Goal: Transaction & Acquisition: Obtain resource

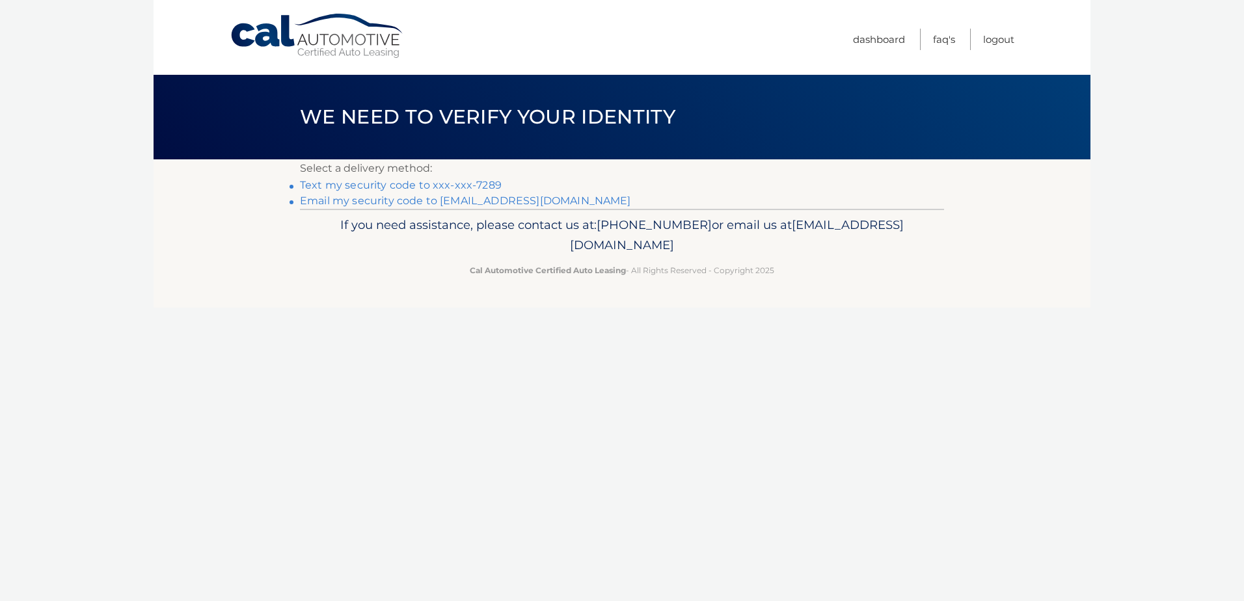
click at [379, 185] on link "Text my security code to xxx-xxx-7289" at bounding box center [401, 185] width 202 height 12
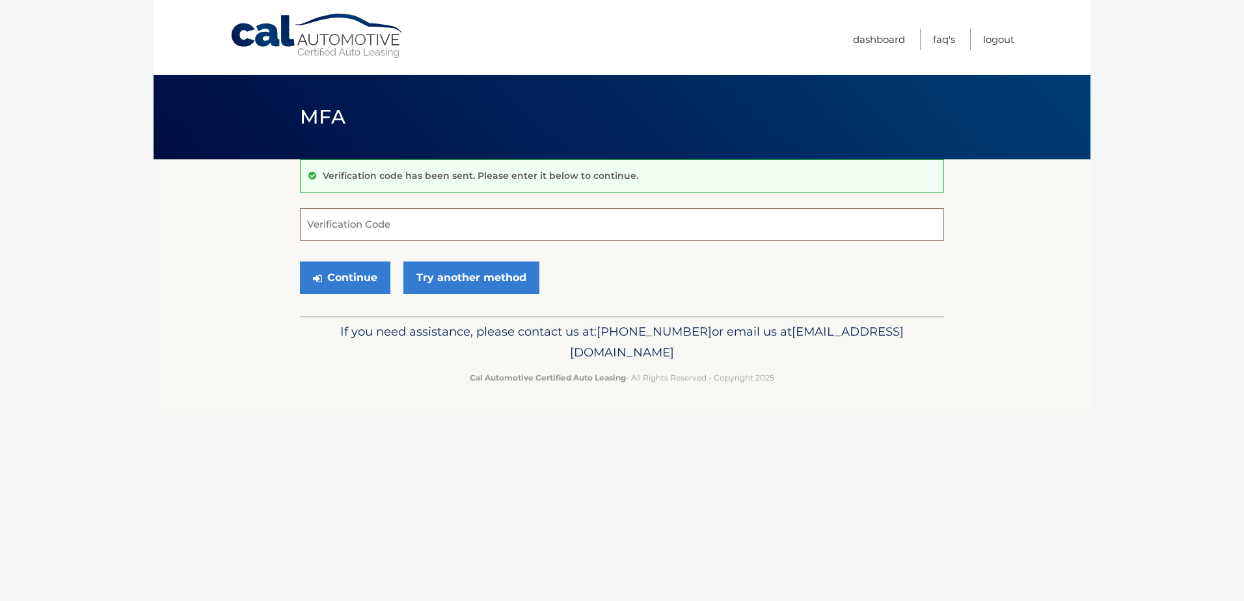
click at [357, 222] on input "Verification Code" at bounding box center [622, 224] width 644 height 33
type input "164977"
click at [347, 276] on button "Continue" at bounding box center [345, 277] width 90 height 33
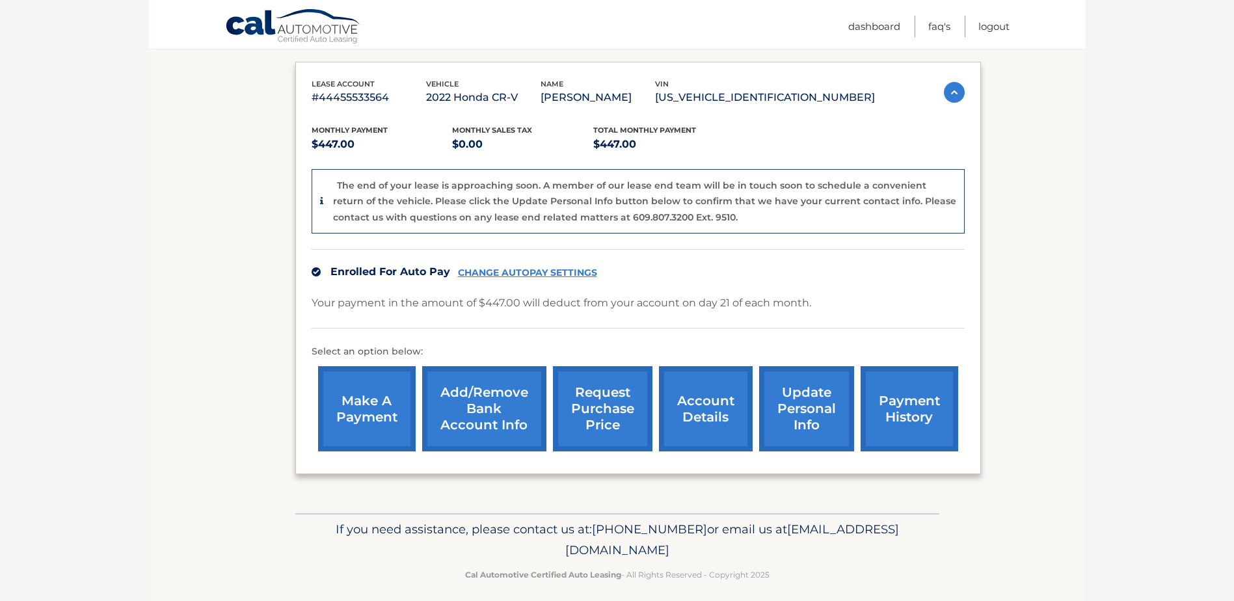
scroll to position [219, 0]
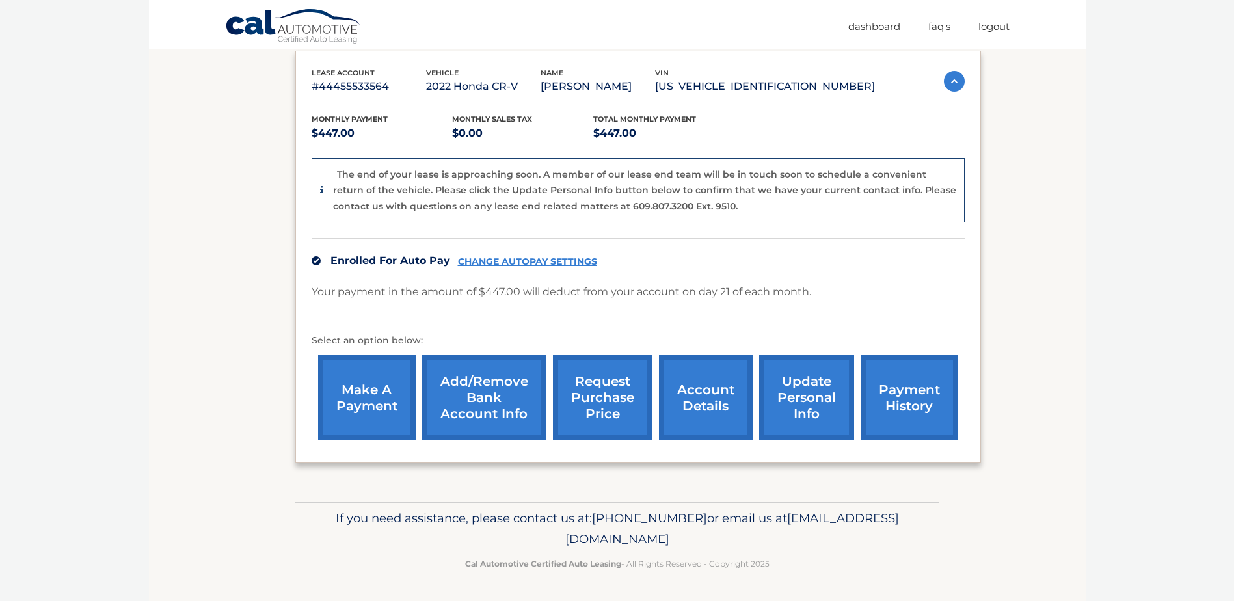
click at [715, 388] on link "account details" at bounding box center [706, 397] width 94 height 85
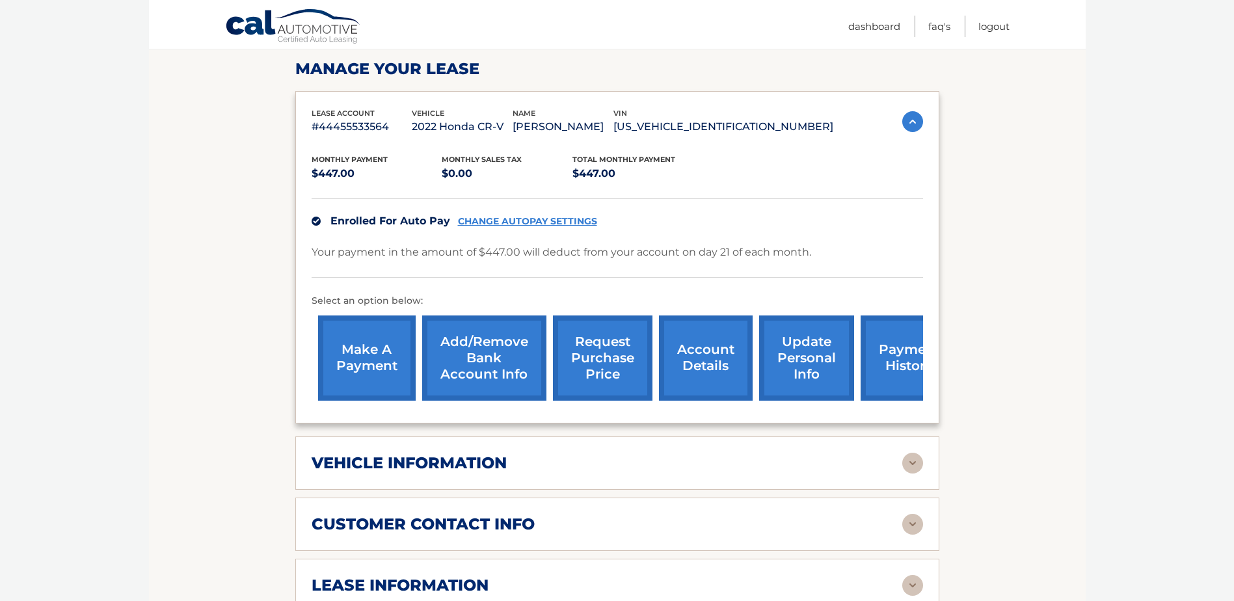
scroll to position [260, 0]
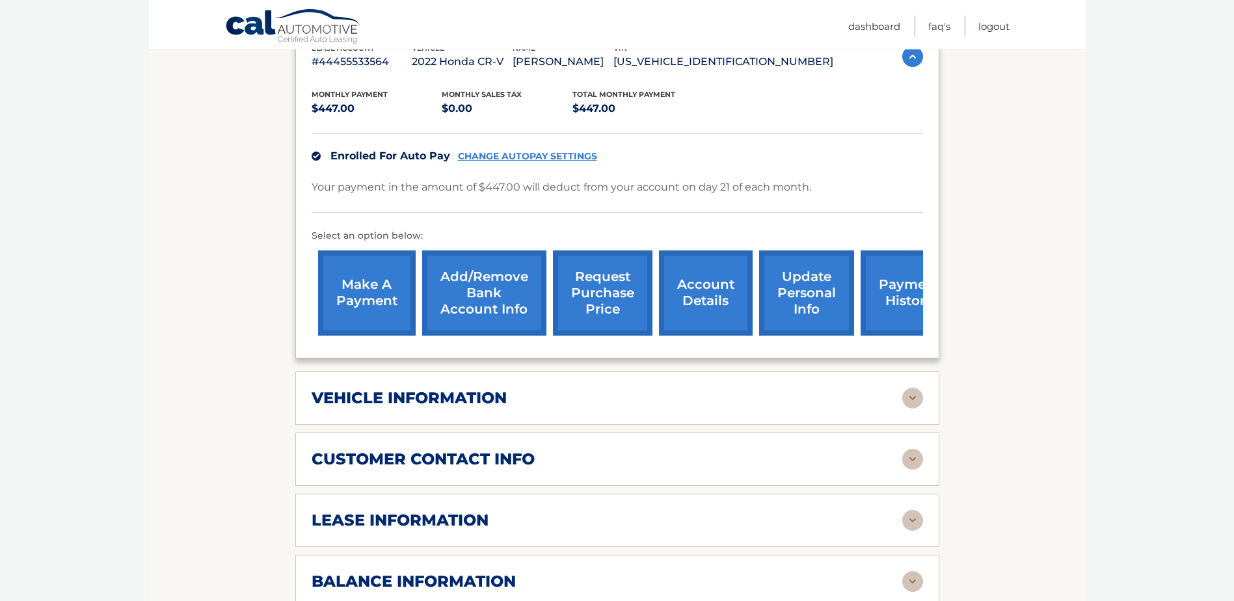
click at [903, 395] on img at bounding box center [912, 398] width 21 height 21
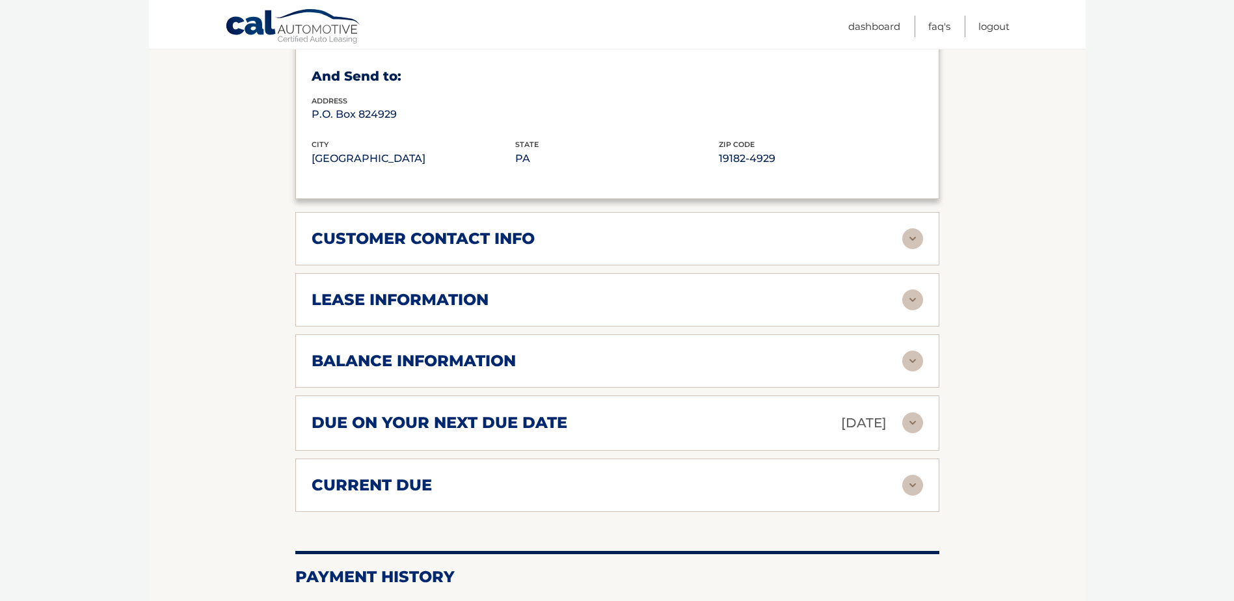
scroll to position [846, 0]
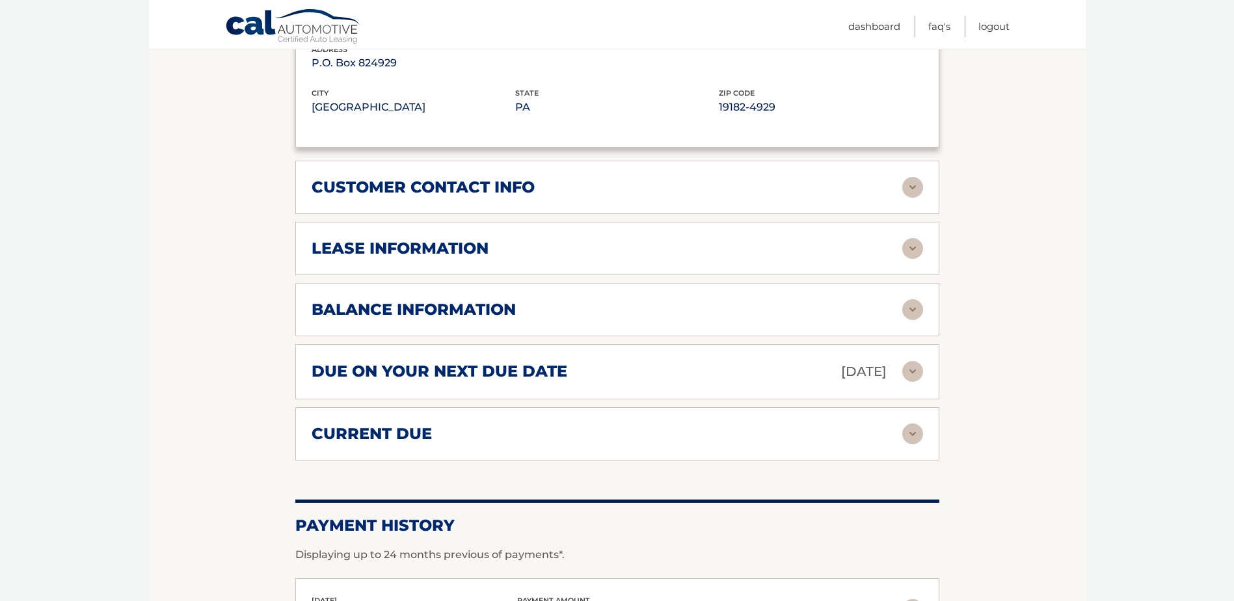
click at [903, 244] on img at bounding box center [912, 248] width 21 height 21
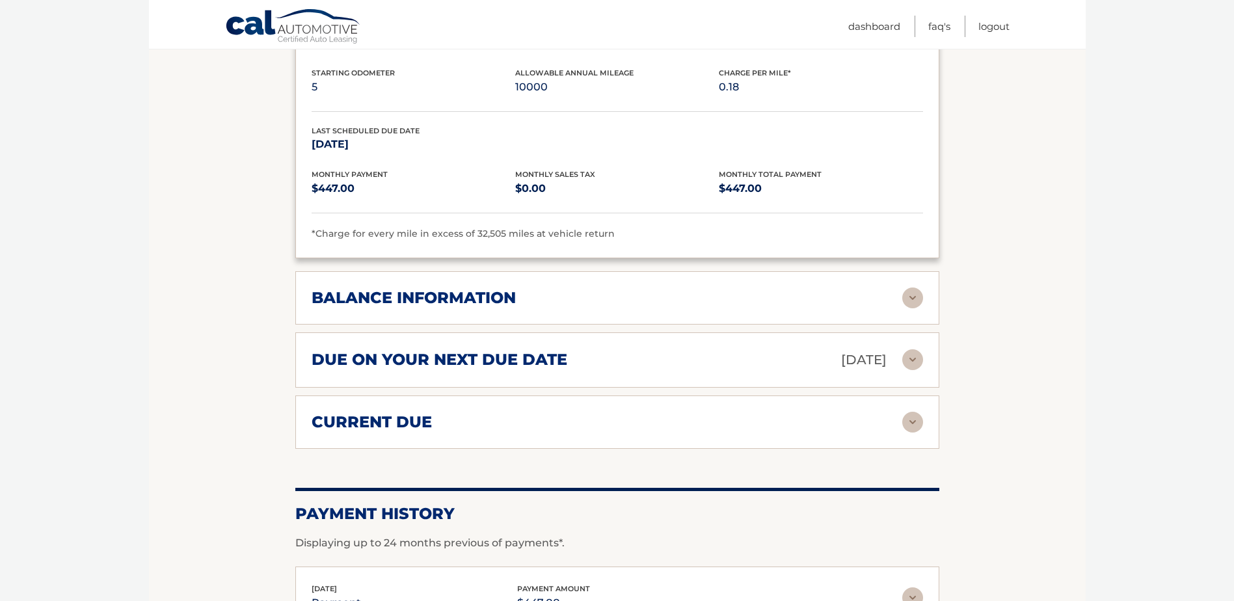
scroll to position [1106, 0]
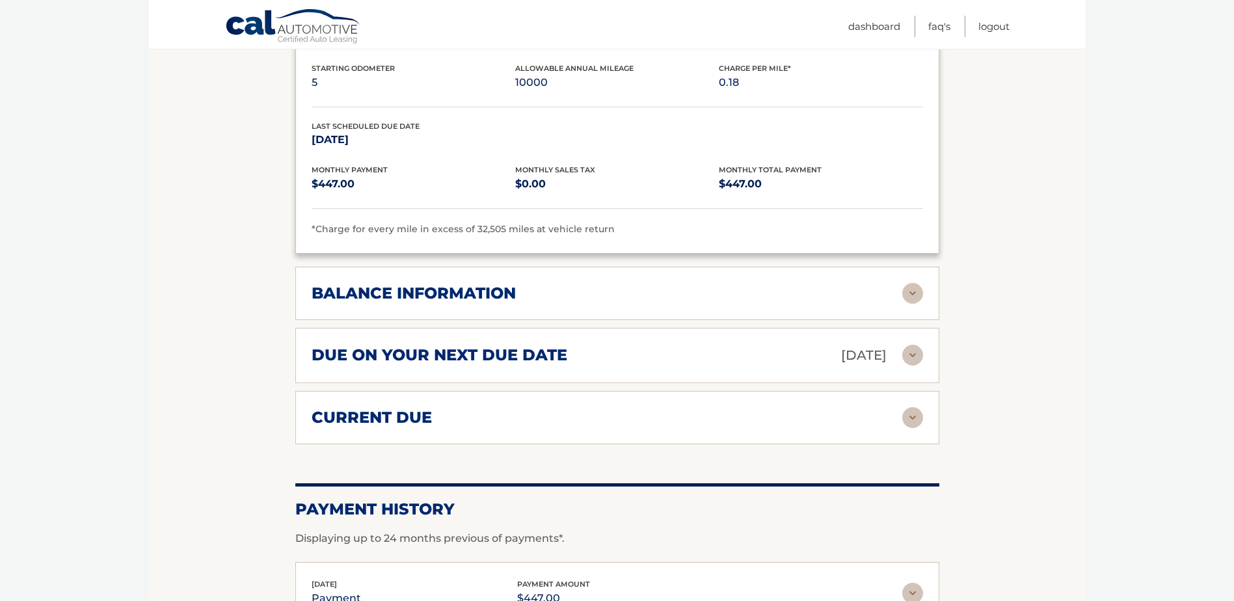
click at [911, 293] on img at bounding box center [912, 293] width 21 height 21
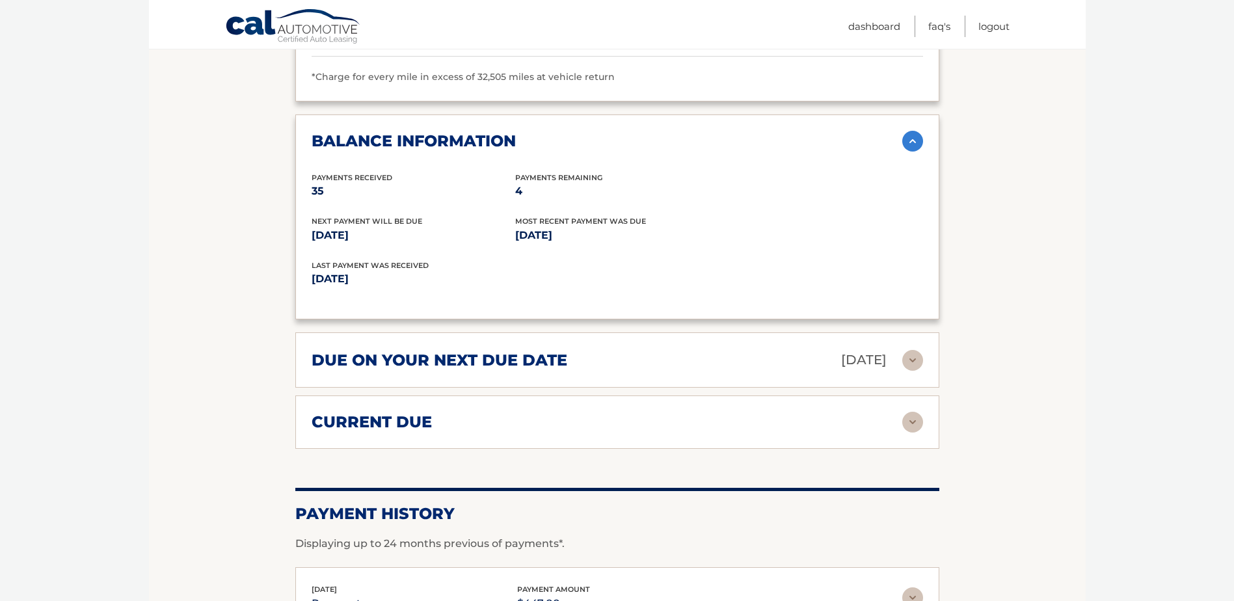
scroll to position [1301, 0]
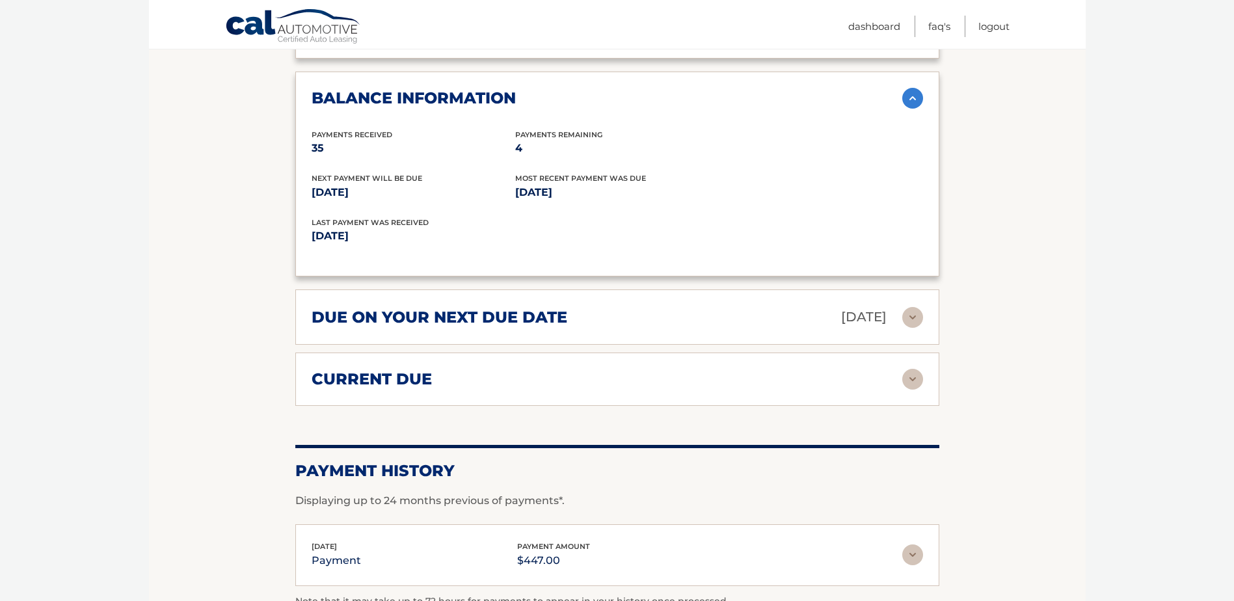
click at [909, 315] on img at bounding box center [912, 317] width 21 height 21
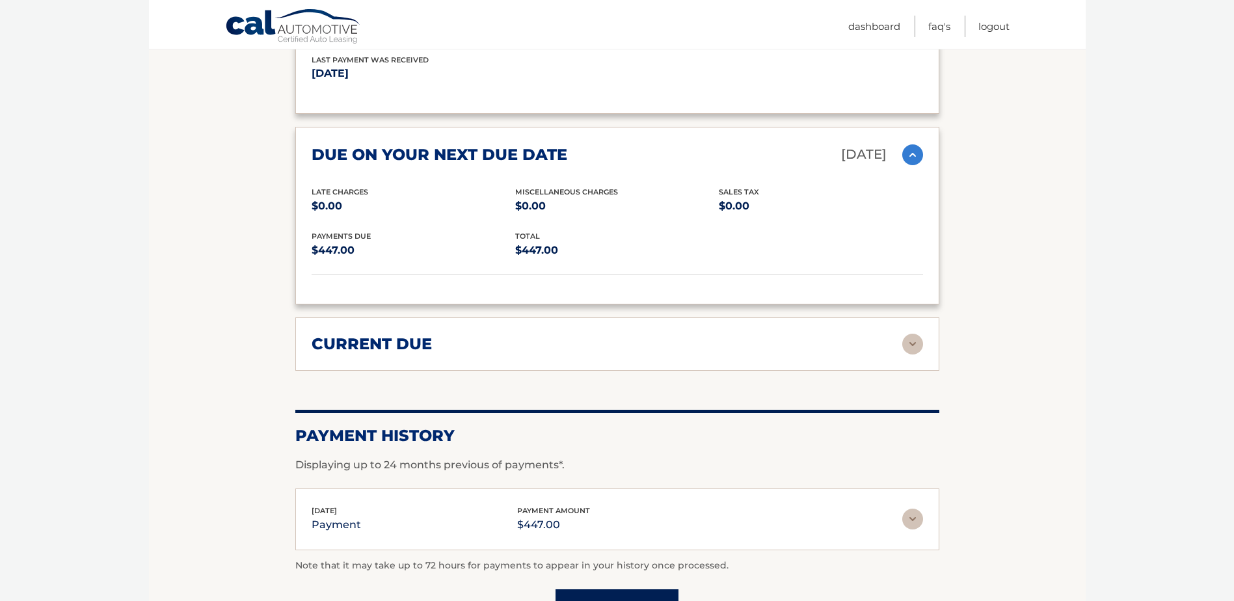
scroll to position [1496, 0]
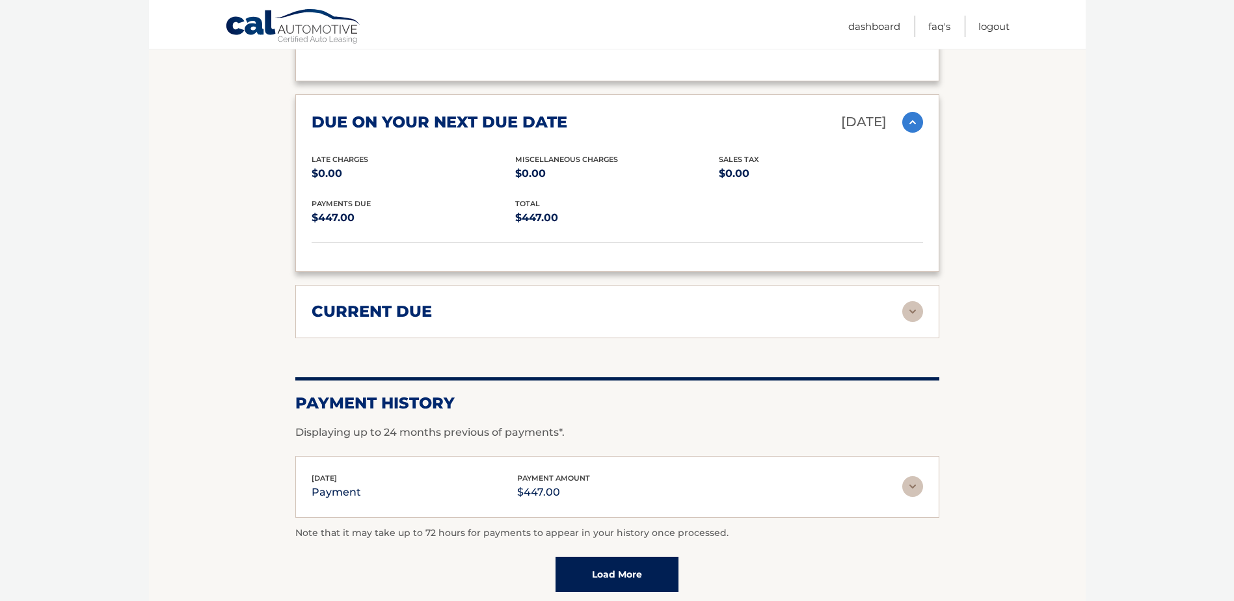
click at [911, 310] on img at bounding box center [912, 311] width 21 height 21
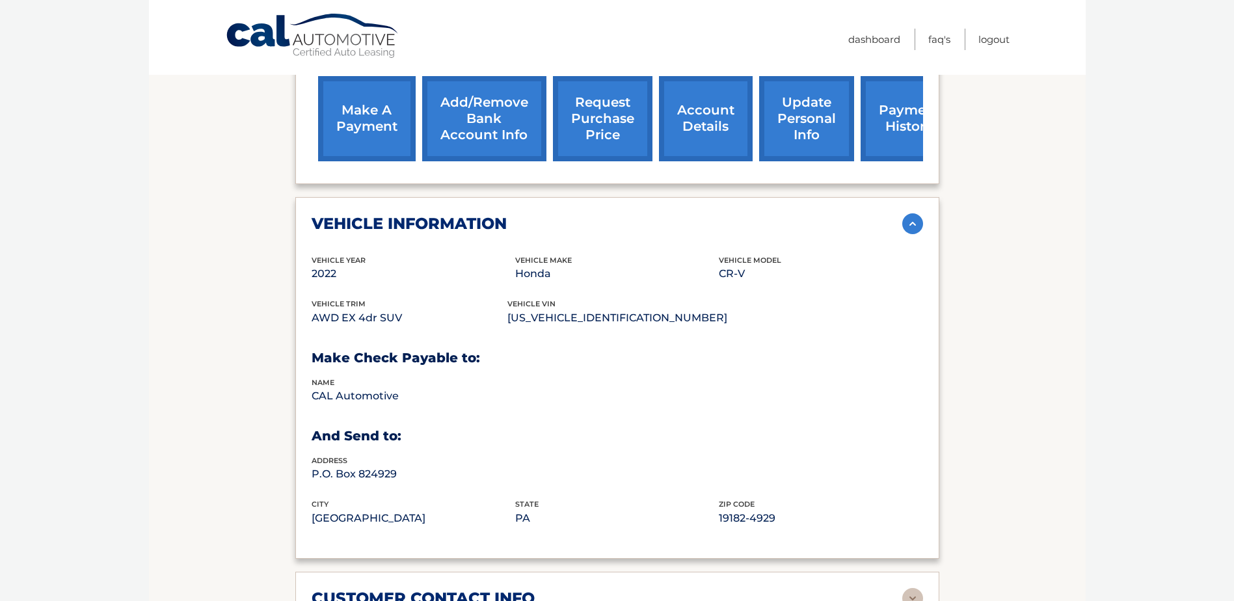
scroll to position [16, 0]
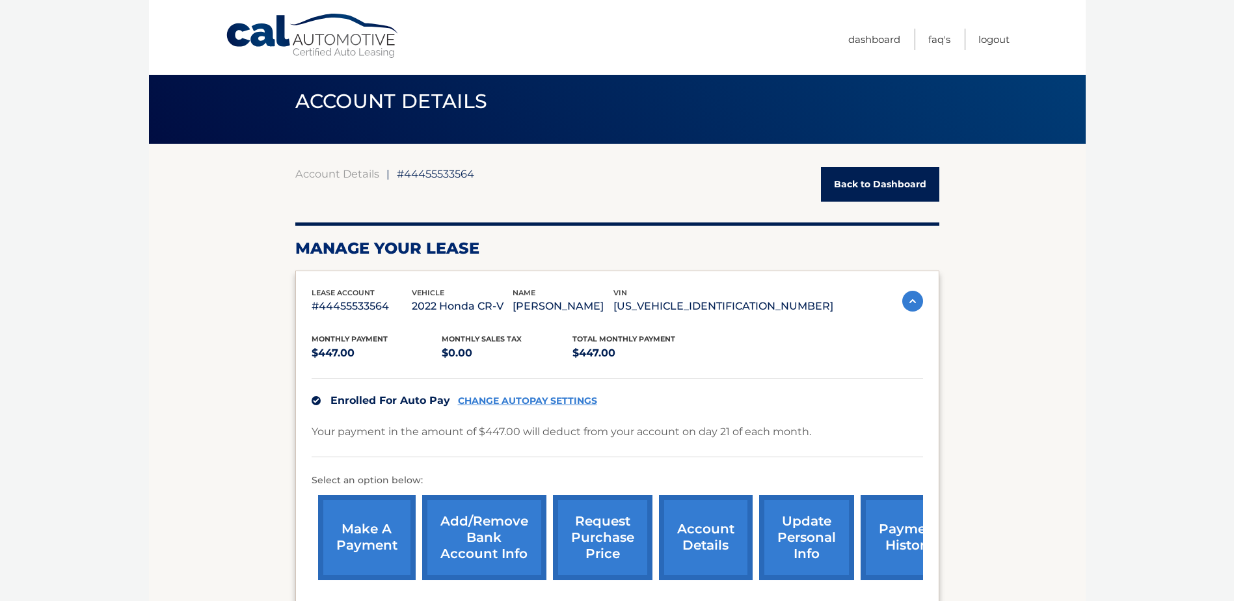
click at [903, 167] on link "Back to Dashboard" at bounding box center [880, 184] width 118 height 34
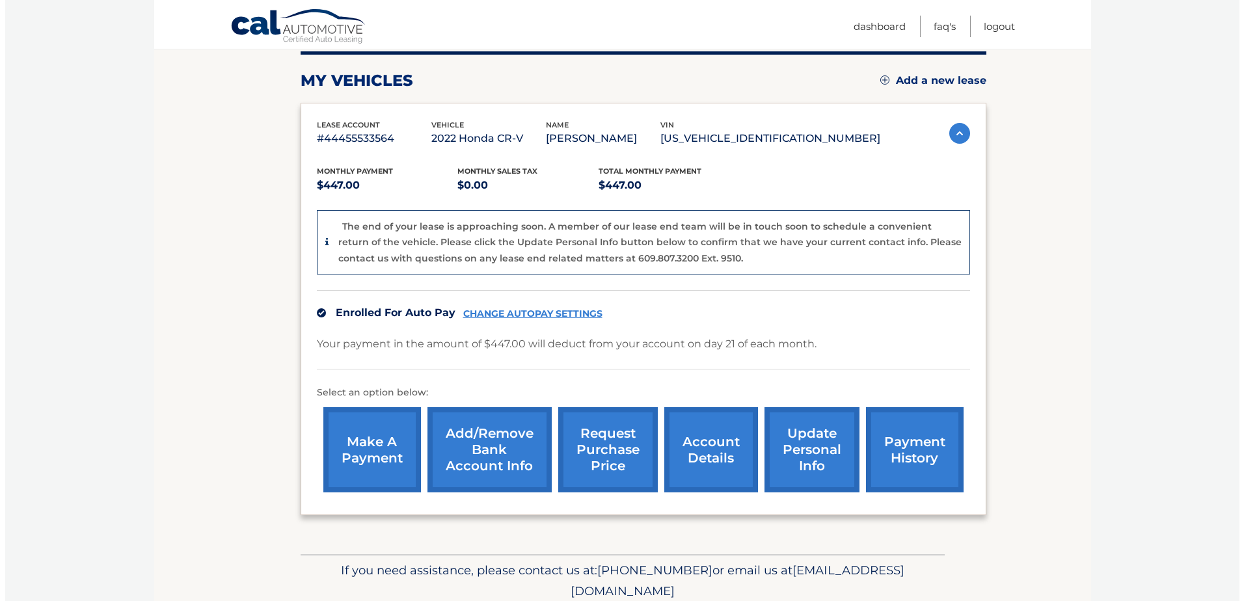
scroll to position [195, 0]
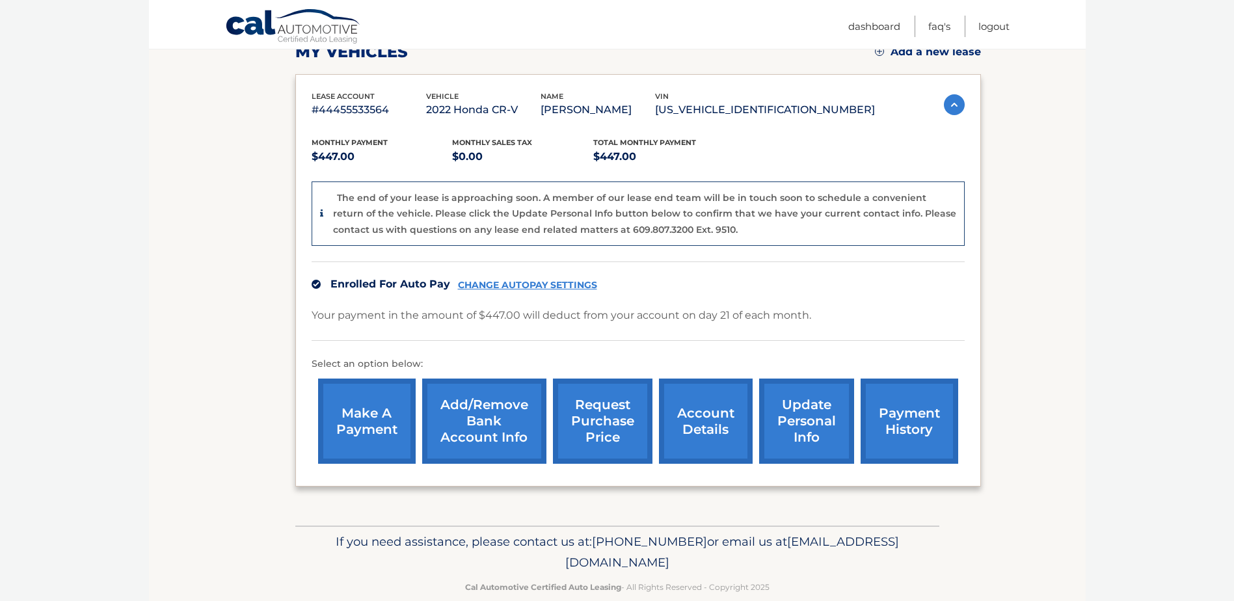
click at [609, 401] on link "request purchase price" at bounding box center [603, 421] width 100 height 85
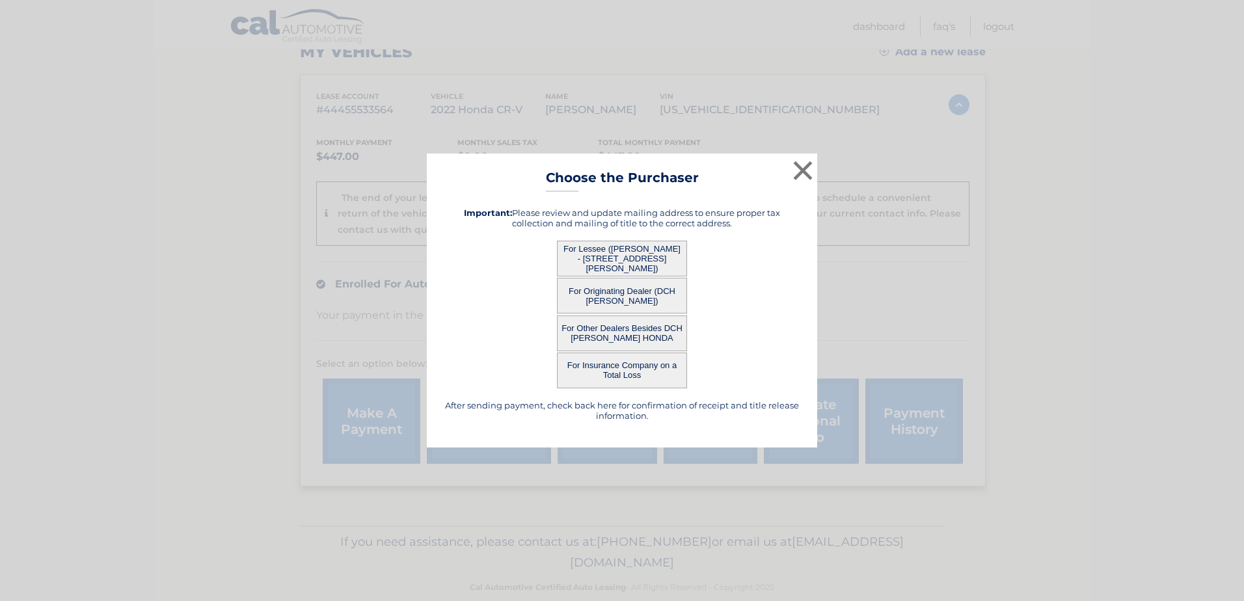
click at [724, 166] on div "× Choose the Purchaser After sending payment, check back here for confirmation …" at bounding box center [622, 301] width 390 height 295
click at [799, 170] on button "×" at bounding box center [803, 170] width 26 height 26
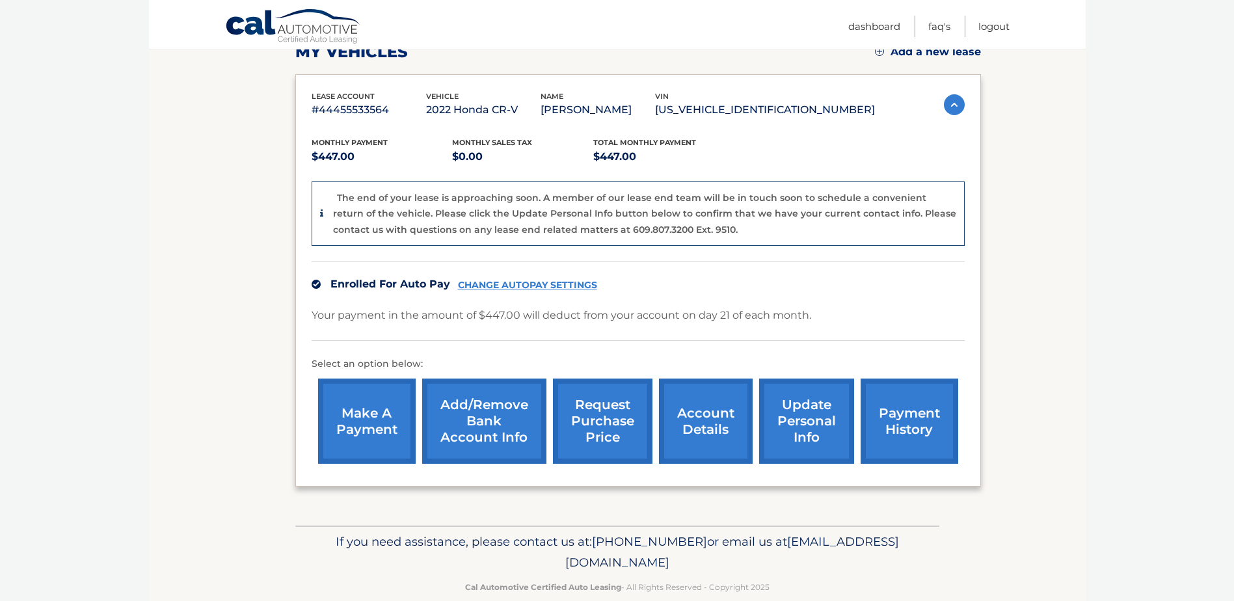
click at [596, 413] on link "request purchase price" at bounding box center [603, 421] width 100 height 85
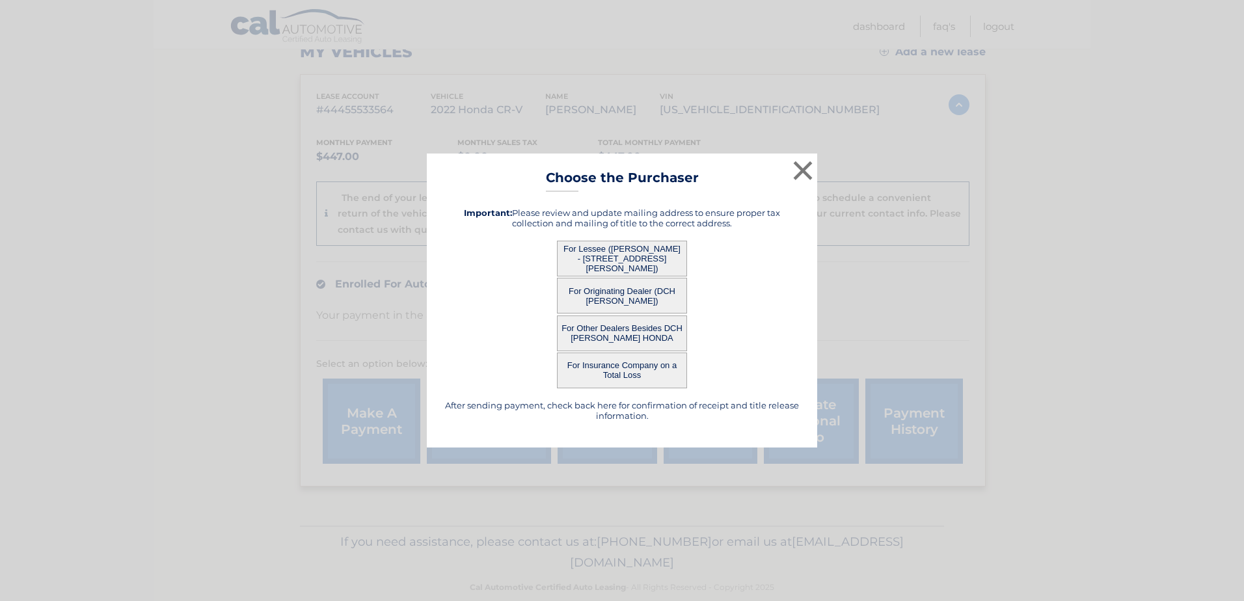
click at [629, 257] on button "For Lessee ([PERSON_NAME] - [STREET_ADDRESS][PERSON_NAME])" at bounding box center [622, 259] width 130 height 36
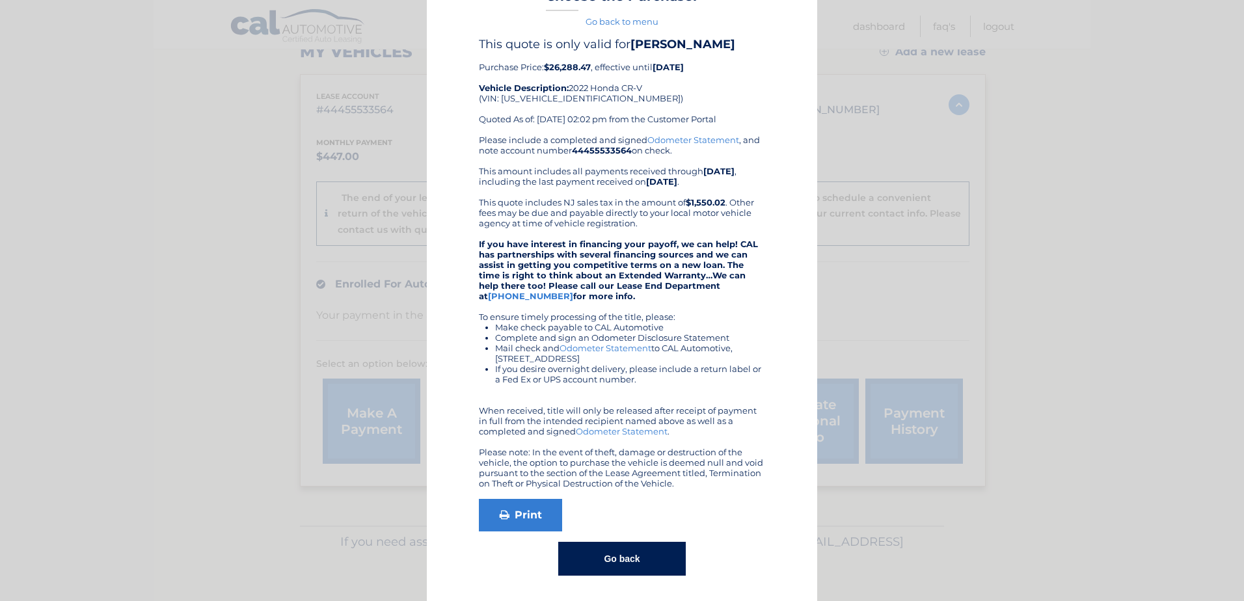
scroll to position [44, 0]
click at [509, 512] on link "Print" at bounding box center [520, 514] width 83 height 33
click at [626, 559] on button "Go back" at bounding box center [621, 558] width 127 height 34
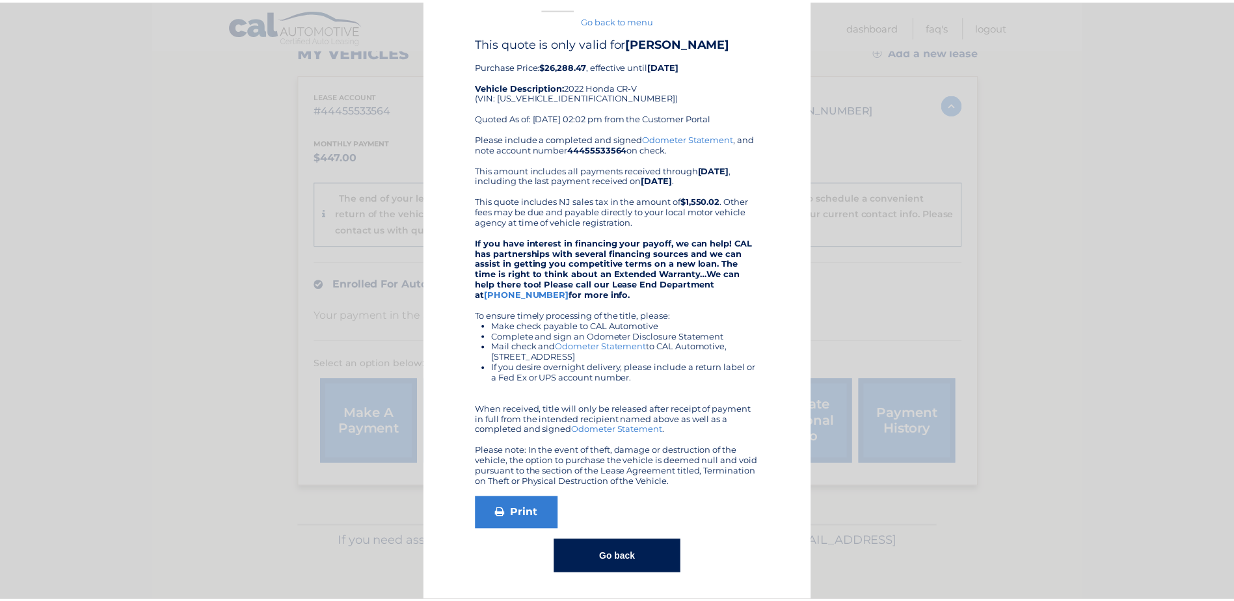
scroll to position [0, 0]
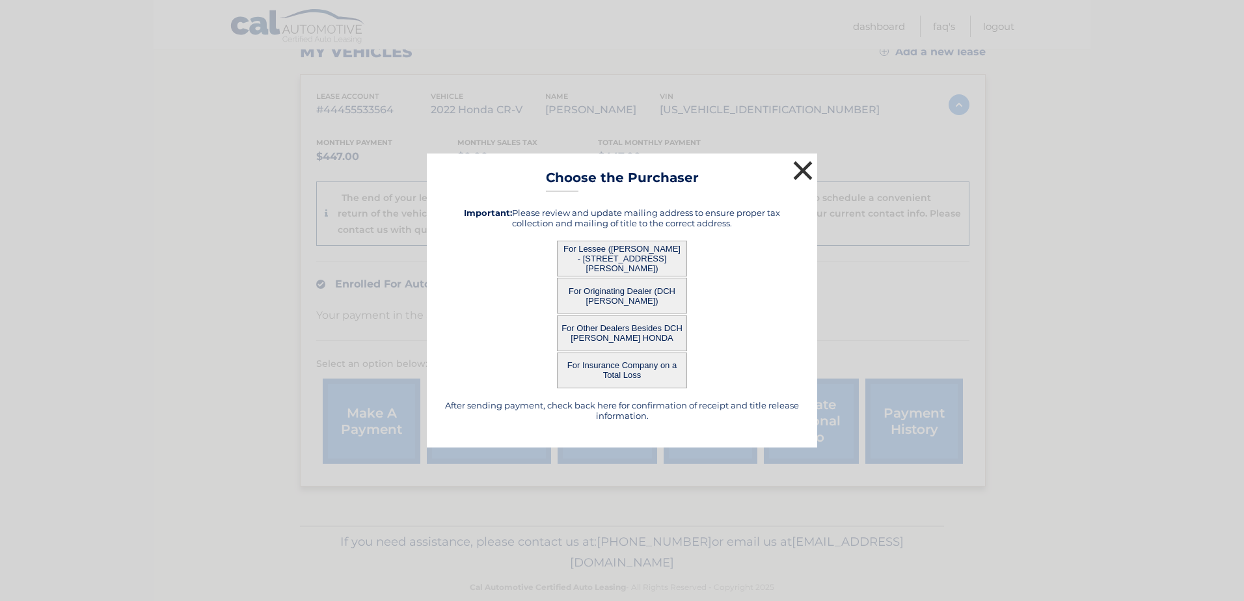
click at [795, 172] on button "×" at bounding box center [803, 170] width 26 height 26
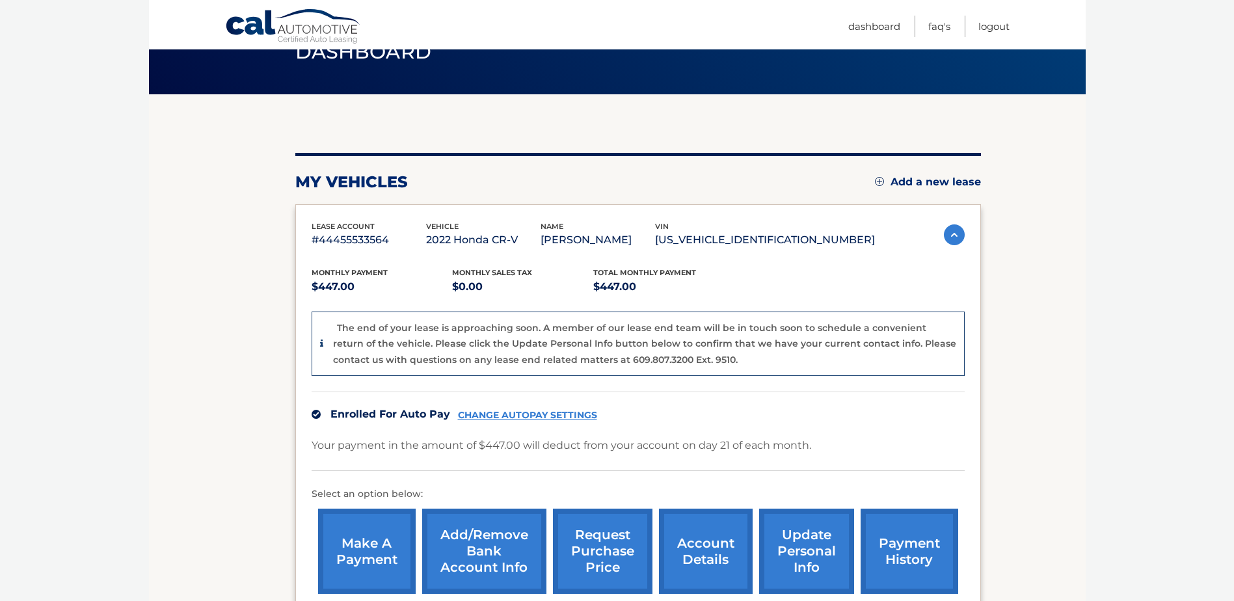
scroll to position [130, 0]
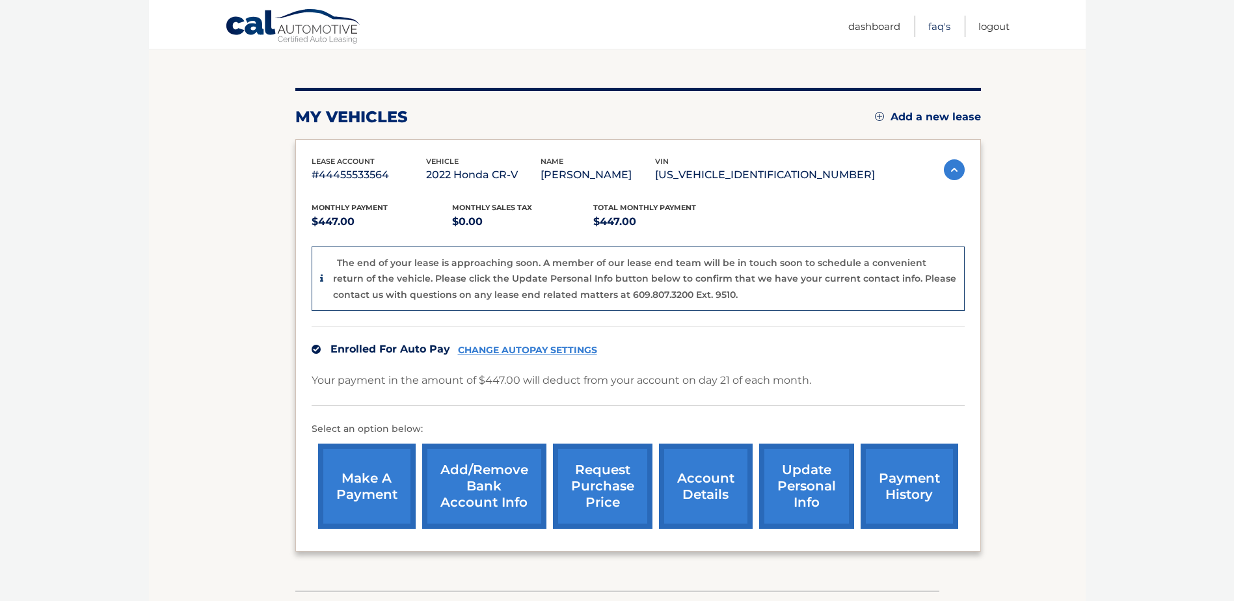
click at [940, 27] on link "FAQ's" at bounding box center [939, 26] width 22 height 21
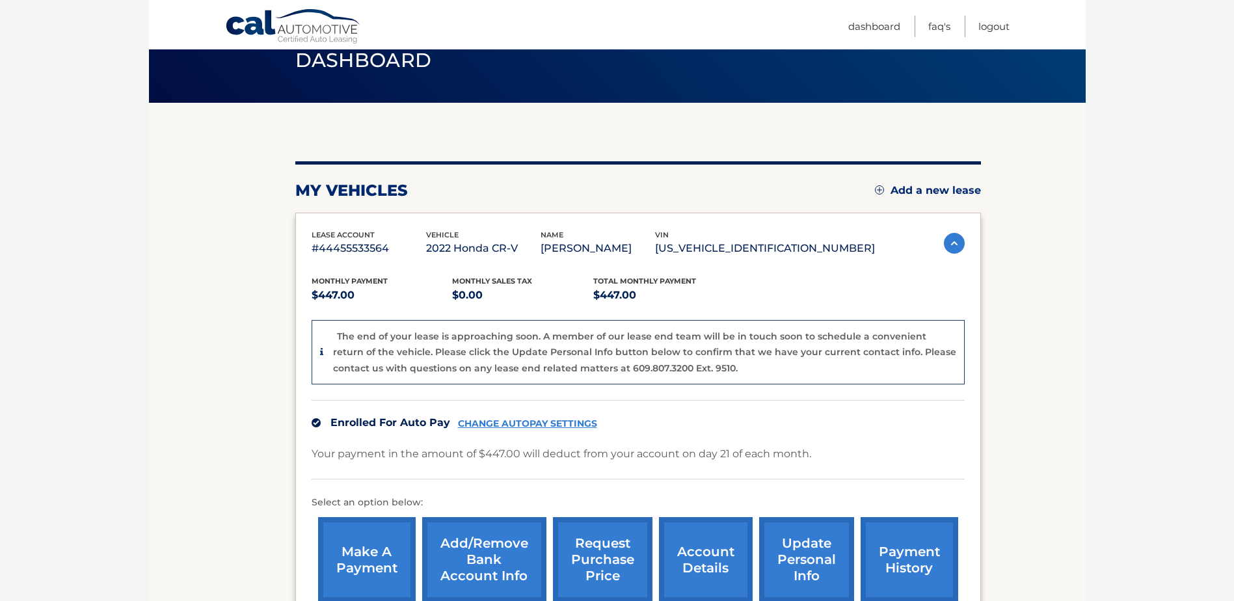
scroll to position [219, 0]
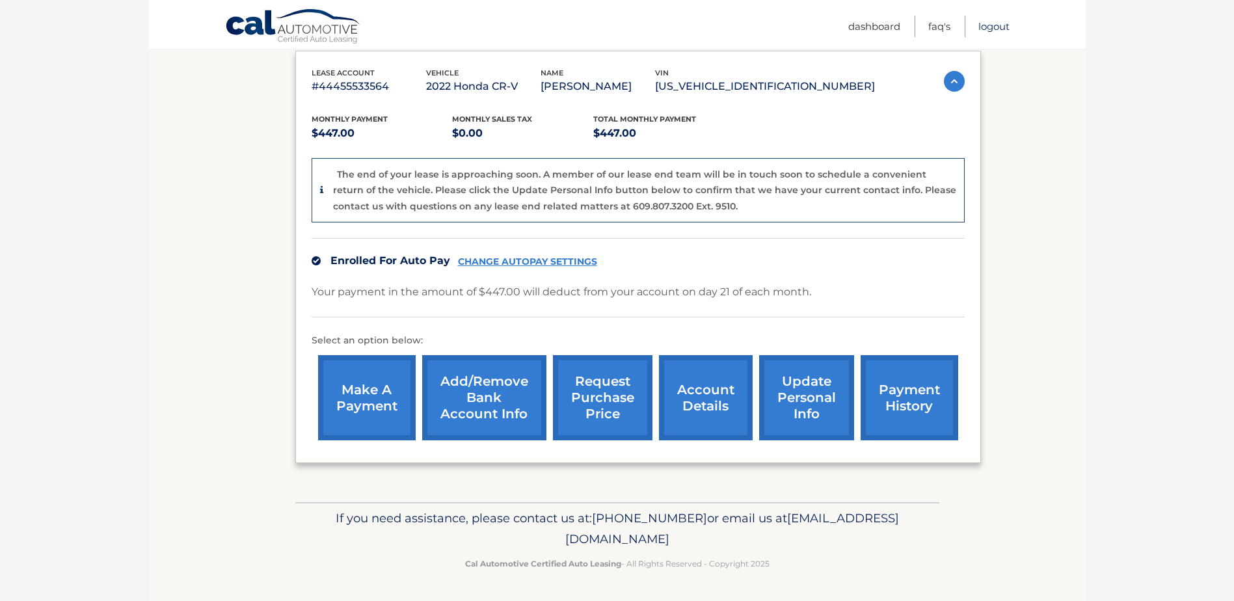
click at [1000, 24] on link "Logout" at bounding box center [993, 26] width 31 height 21
